Goal: Information Seeking & Learning: Learn about a topic

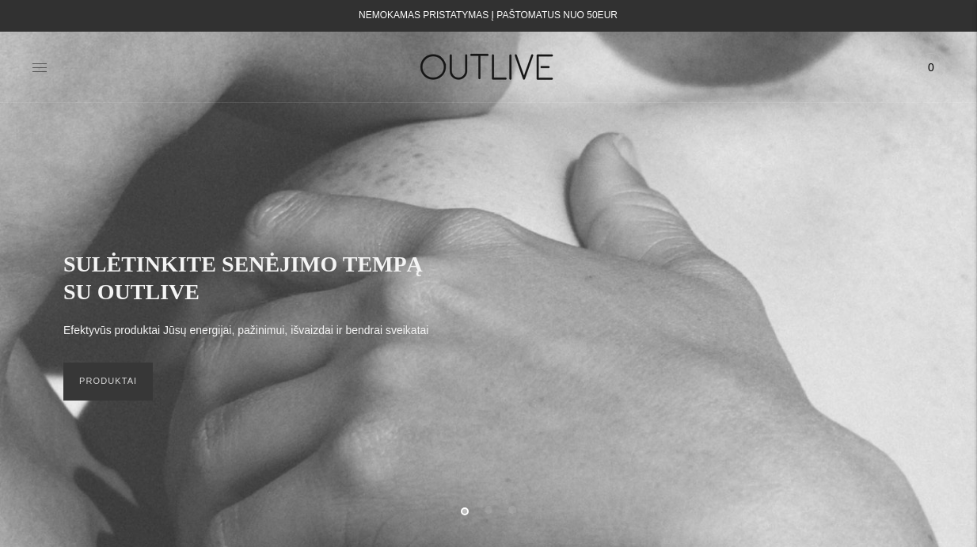
click at [46, 63] on icon at bounding box center [39, 67] width 14 height 8
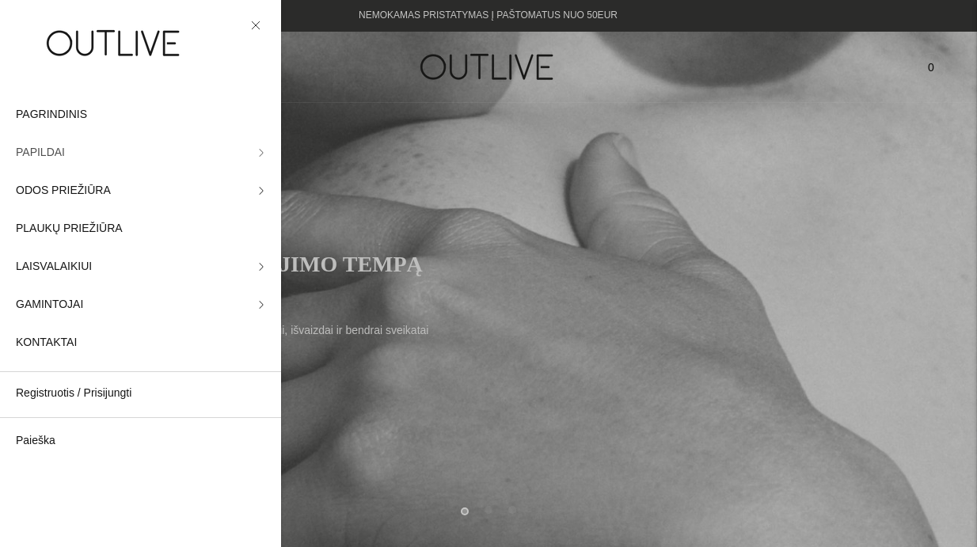
click at [145, 145] on link "PAPILDAI" at bounding box center [140, 153] width 281 height 38
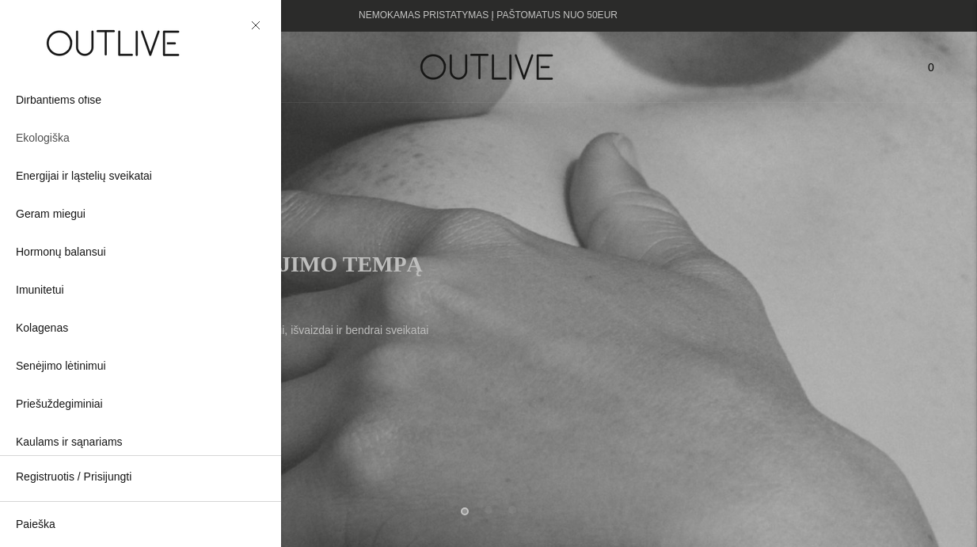
scroll to position [147, 0]
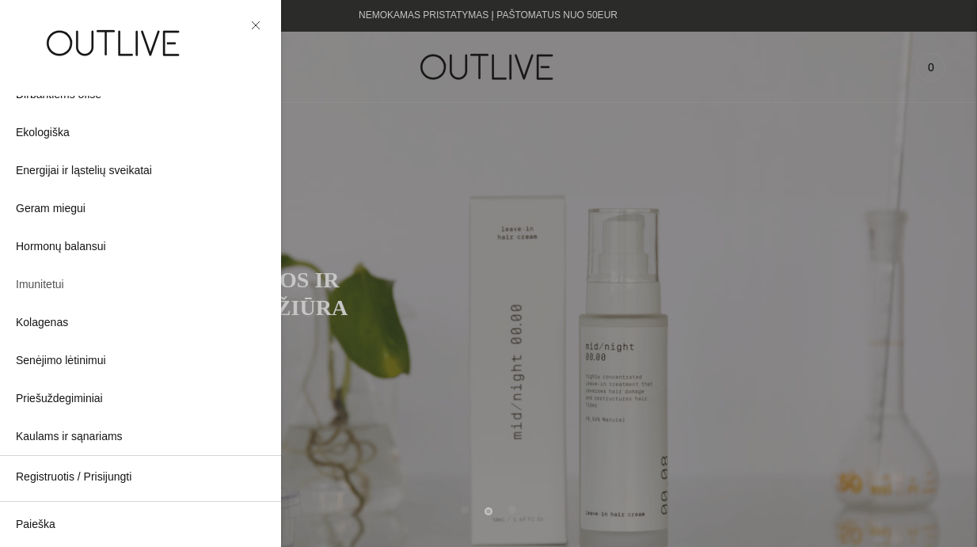
click at [46, 282] on span "Imunitetui" at bounding box center [40, 285] width 48 height 19
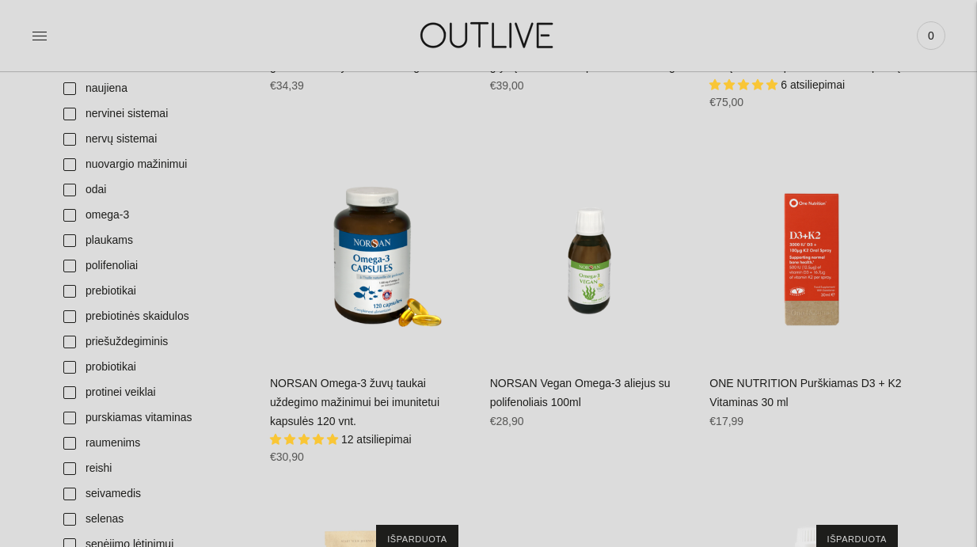
scroll to position [1967, 0]
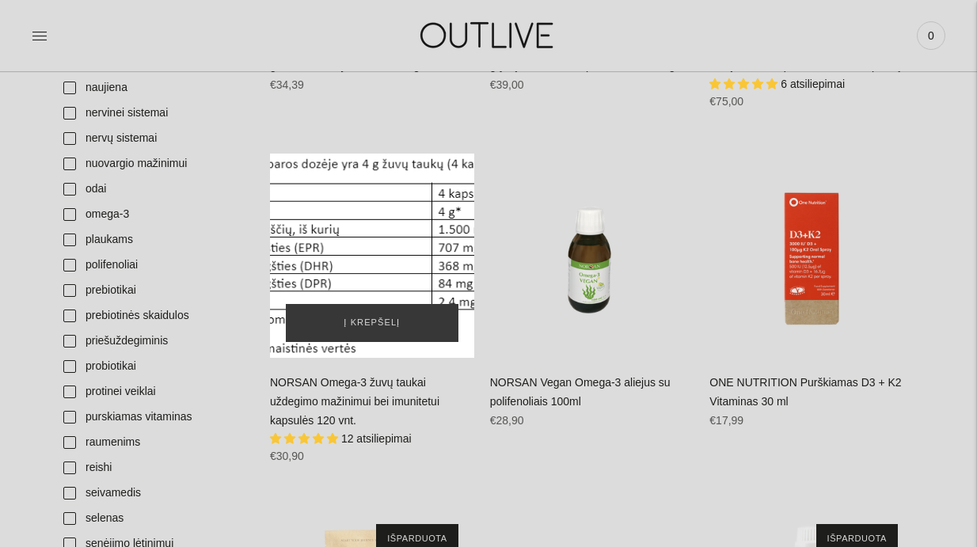
click at [367, 213] on div "NORSAN Omega-3 žuvų taukai uždegimo mažinimui bei imunitetui kapsulės 120 vnt.\a" at bounding box center [372, 256] width 204 height 204
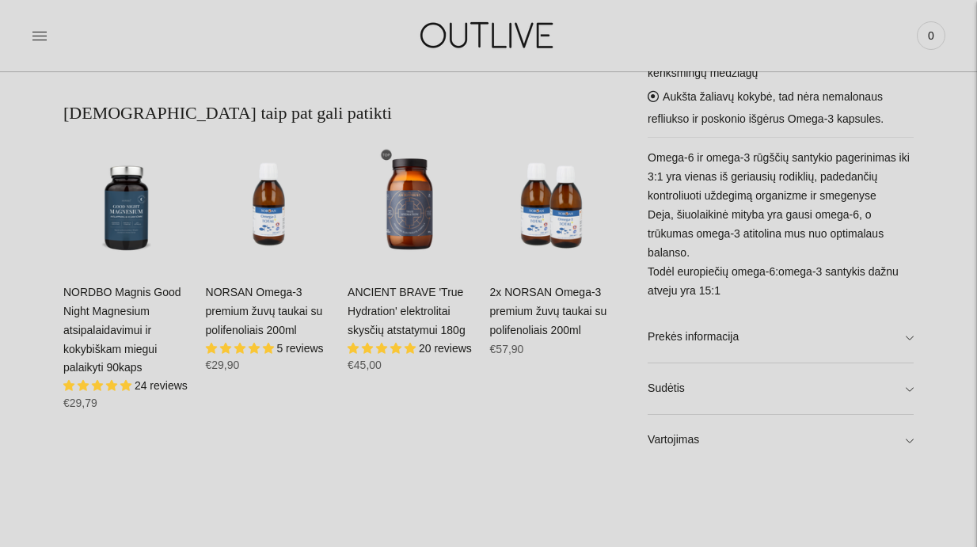
scroll to position [830, 0]
click at [770, 352] on link "Prekės informacija" at bounding box center [781, 336] width 266 height 51
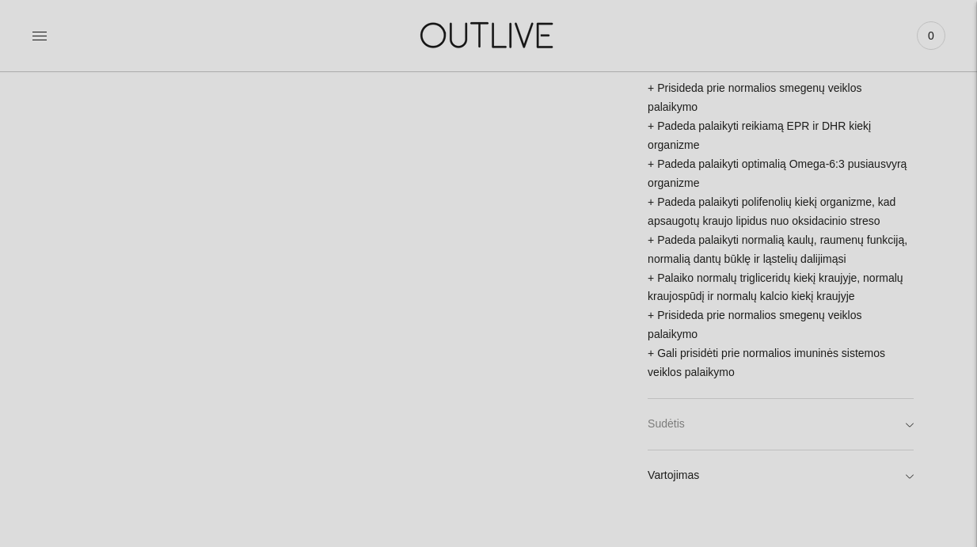
scroll to position [1564, 0]
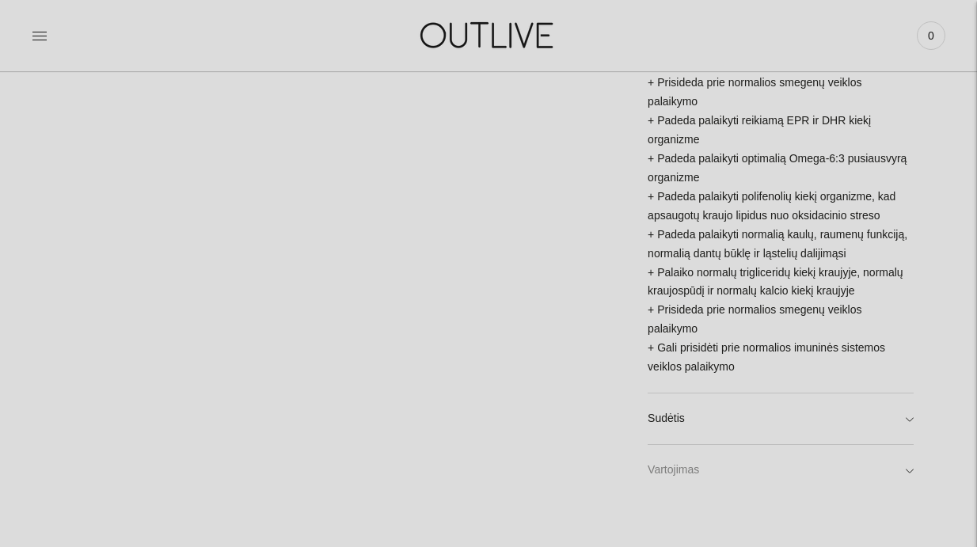
click at [740, 462] on link "Vartojimas" at bounding box center [781, 470] width 266 height 51
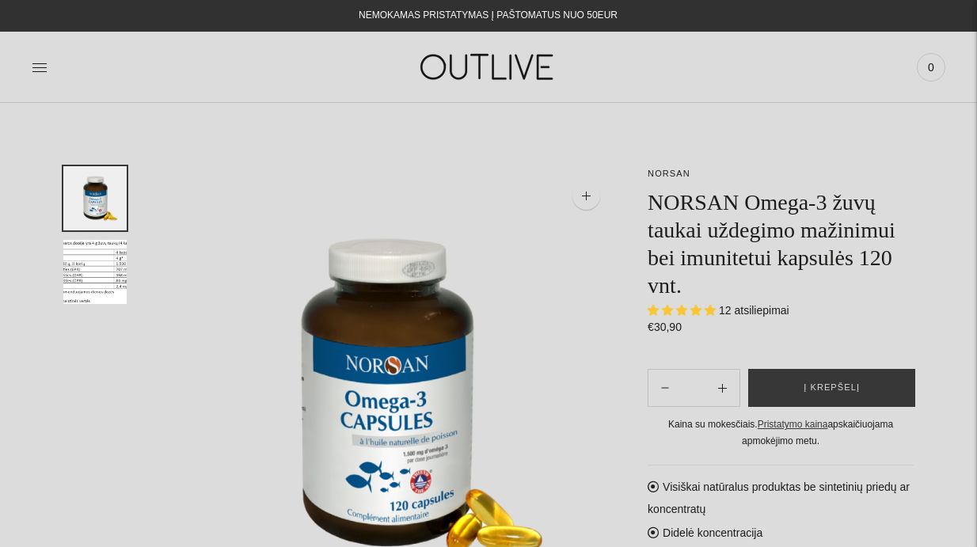
scroll to position [0, 0]
click at [463, 70] on img at bounding box center [489, 67] width 198 height 55
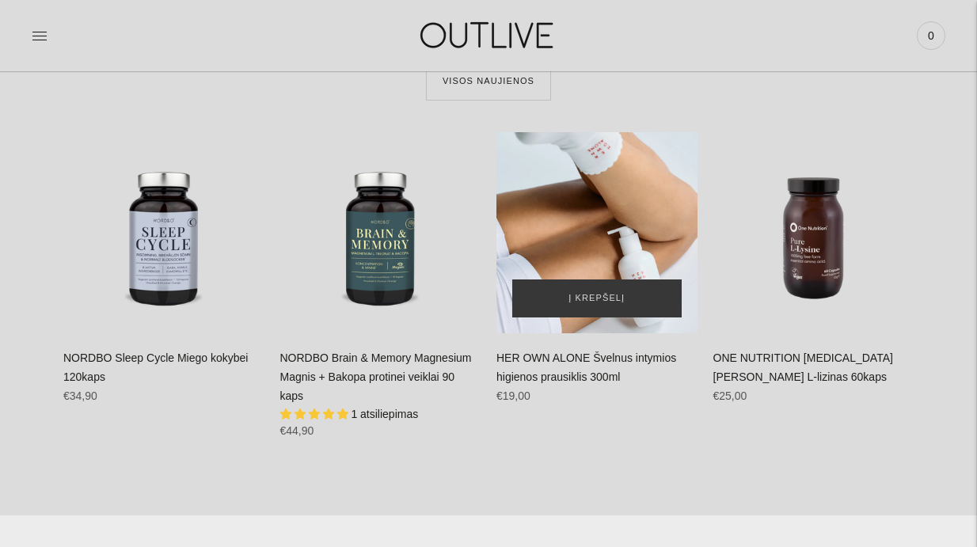
scroll to position [618, 0]
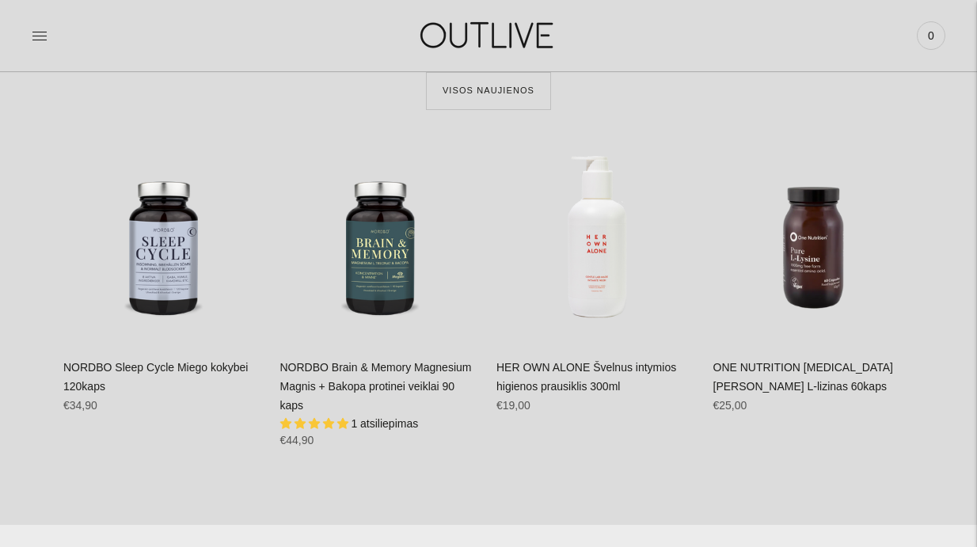
click at [480, 112] on section "**********" at bounding box center [488, 228] width 977 height 596
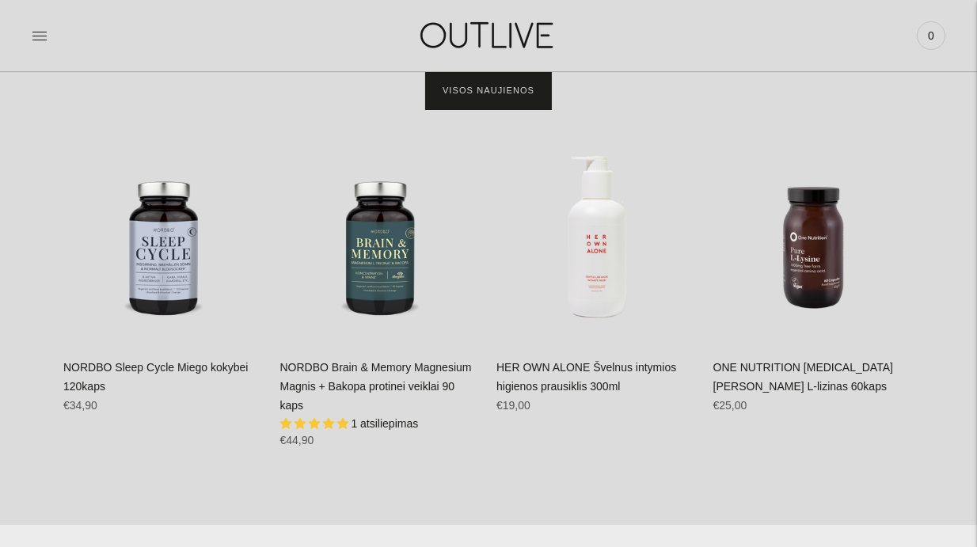
click at [476, 104] on link "Visos naujienos" at bounding box center [488, 91] width 125 height 38
